Goal: Navigation & Orientation: Find specific page/section

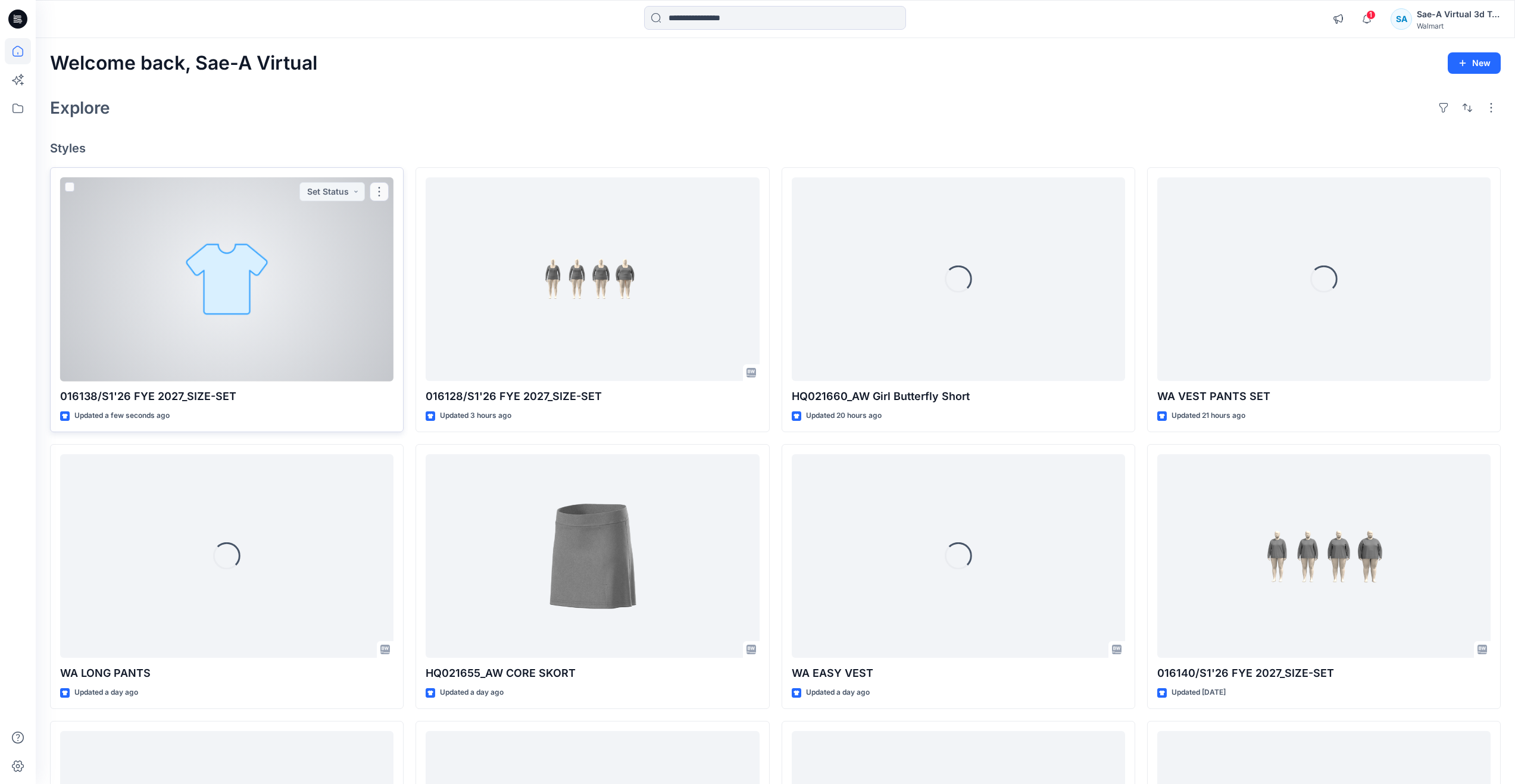
click at [211, 303] on div at bounding box center [226, 279] width 333 height 204
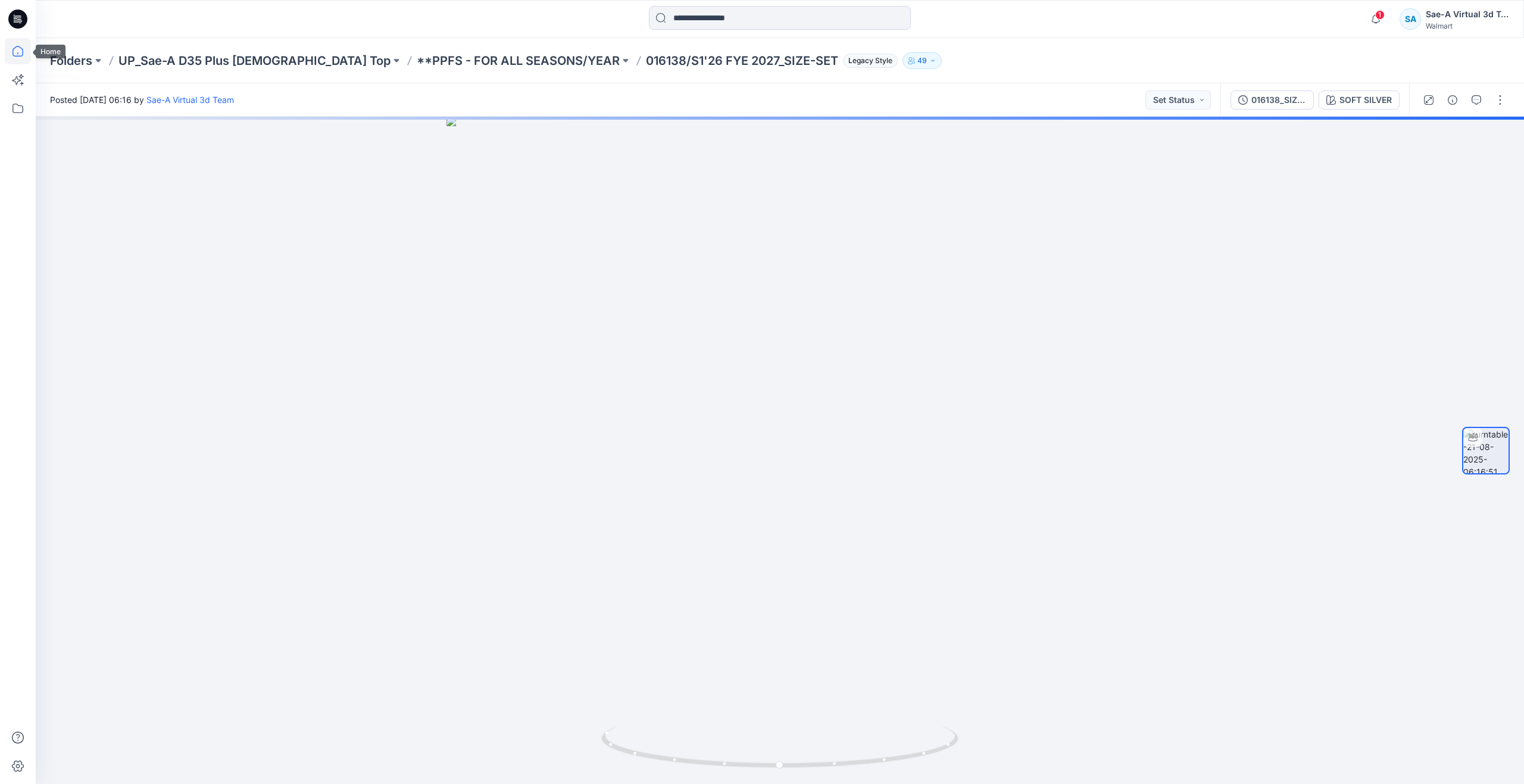
click at [7, 52] on icon at bounding box center [17, 51] width 26 height 26
